Goal: Find specific page/section: Find specific page/section

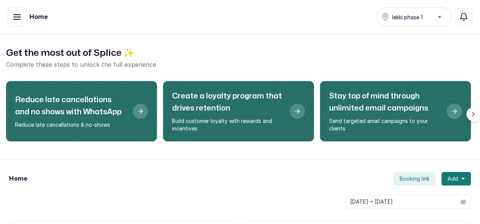
click at [20, 22] on button "button" at bounding box center [17, 17] width 19 height 19
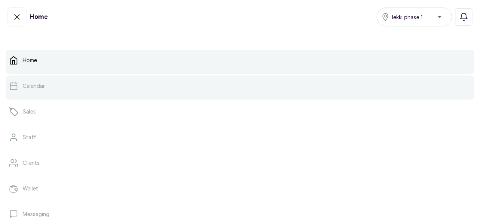
click at [32, 86] on p "Calendar" at bounding box center [34, 86] width 22 height 8
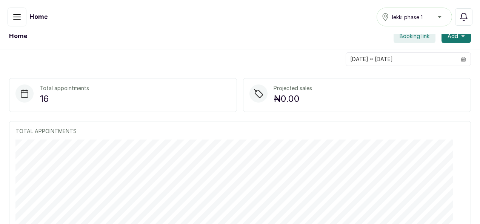
scroll to position [143, 0]
click at [14, 20] on icon "button" at bounding box center [16, 16] width 9 height 9
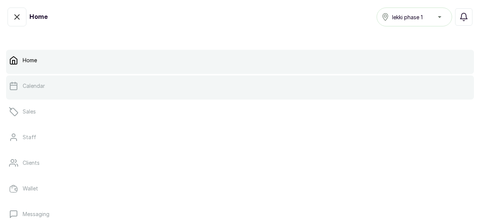
click at [26, 88] on p "Calendar" at bounding box center [34, 86] width 22 height 8
